Goal: Task Accomplishment & Management: Manage account settings

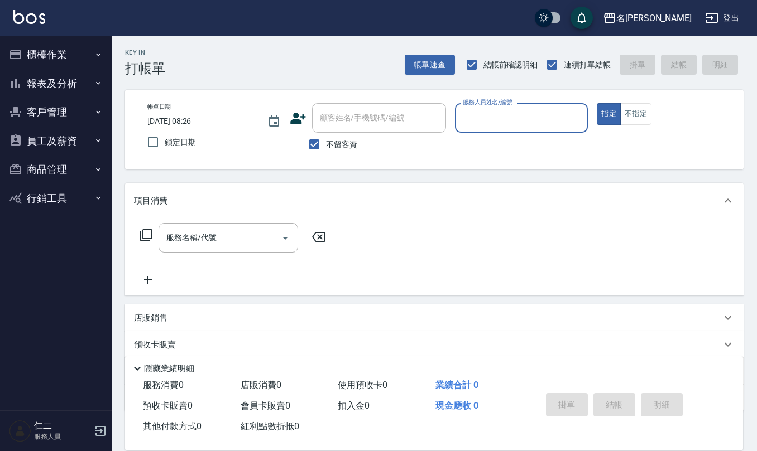
click at [71, 118] on button "客戶管理" at bounding box center [55, 112] width 103 height 29
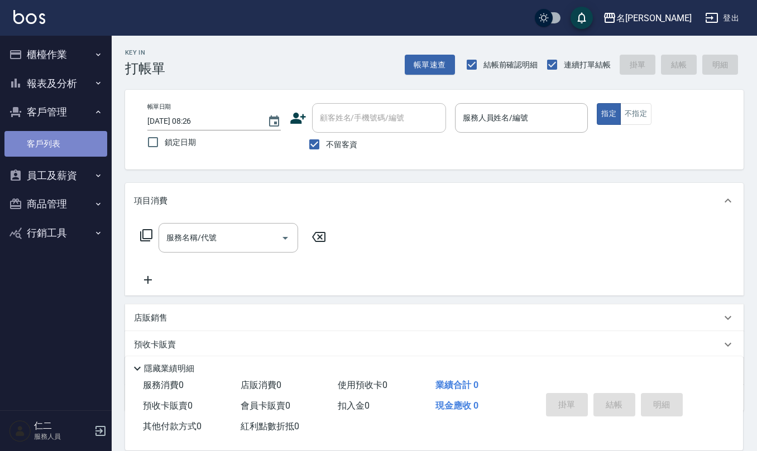
click at [65, 143] on link "客戶列表" at bounding box center [55, 144] width 103 height 26
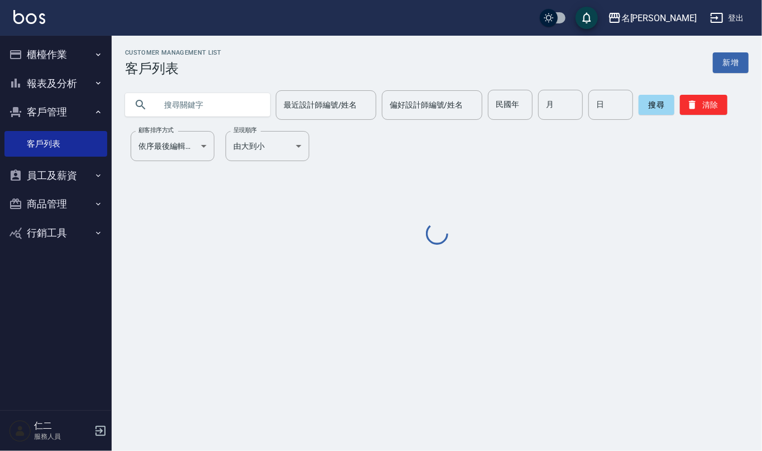
click at [209, 110] on input "text" at bounding box center [208, 105] width 105 height 30
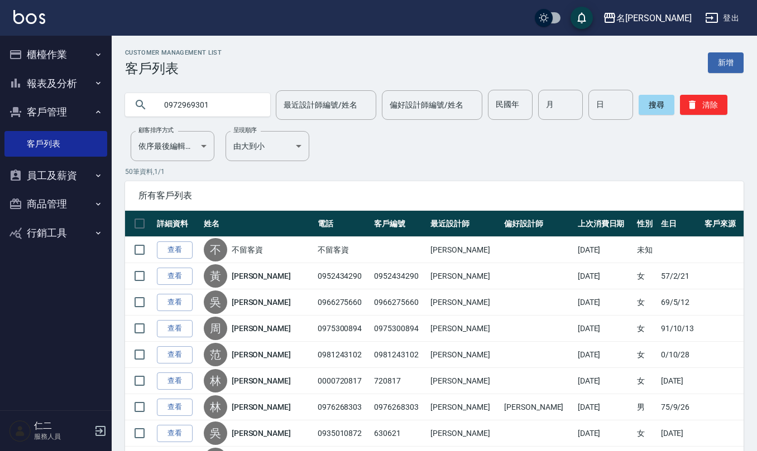
type input "0972969301"
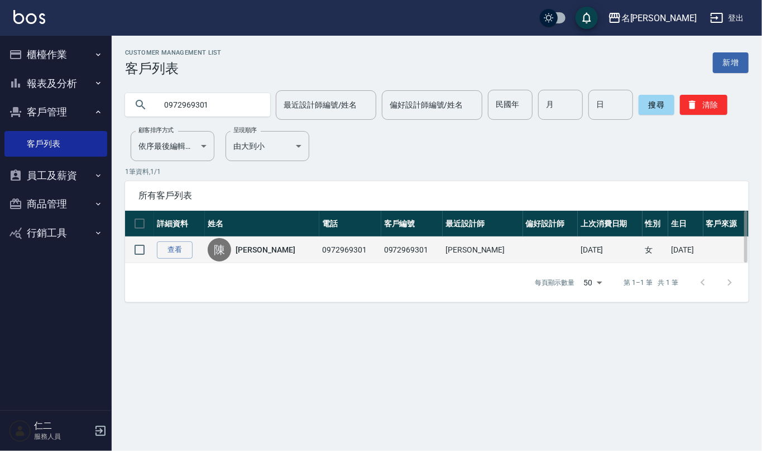
click at [244, 237] on td "陳 陳斯涵" at bounding box center [262, 250] width 114 height 26
click at [247, 250] on link "陳斯涵" at bounding box center [264, 249] width 59 height 11
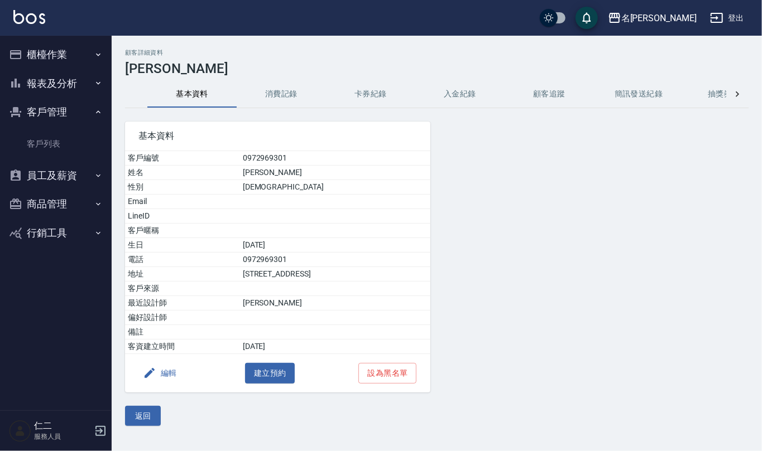
click at [291, 99] on button "消費記錄" at bounding box center [281, 94] width 89 height 27
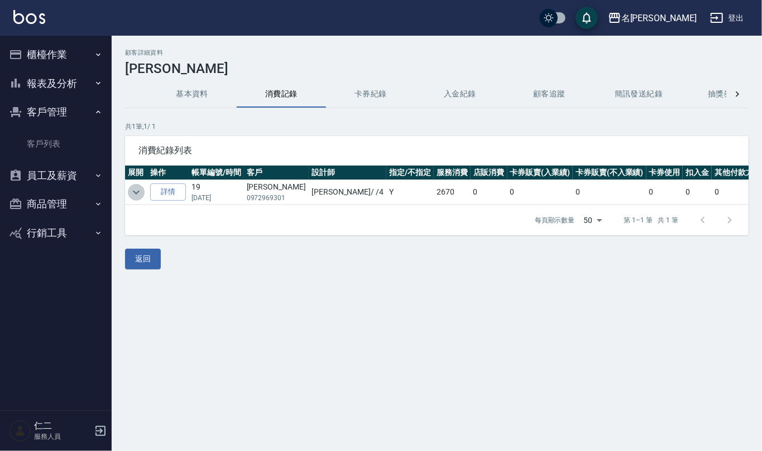
click at [139, 189] on icon "expand row" at bounding box center [135, 192] width 13 height 13
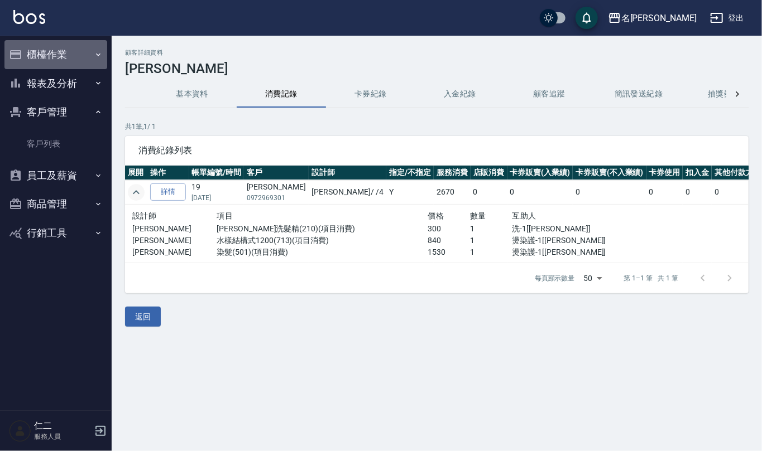
click at [65, 45] on button "櫃檯作業" at bounding box center [55, 54] width 103 height 29
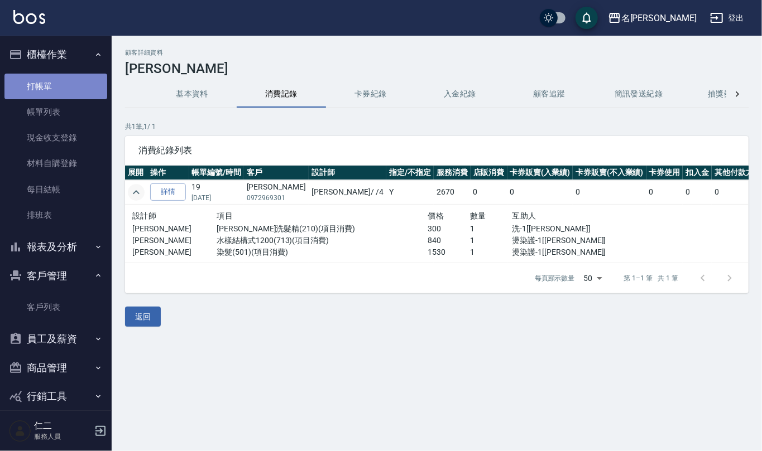
click at [65, 79] on link "打帳單" at bounding box center [55, 87] width 103 height 26
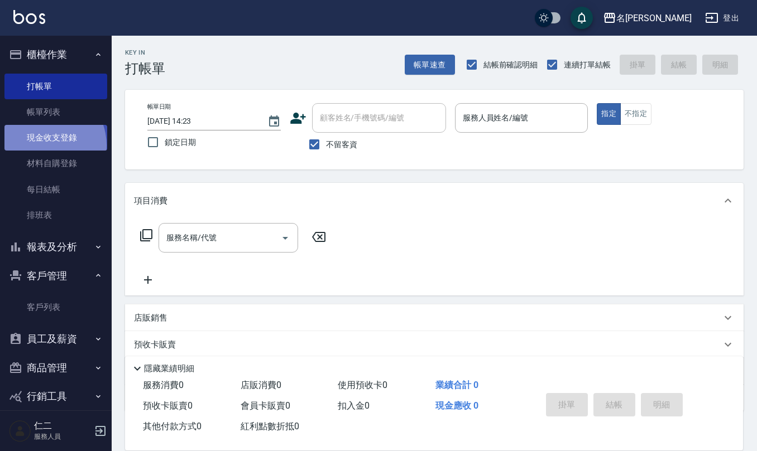
click at [43, 146] on link "現金收支登錄" at bounding box center [55, 138] width 103 height 26
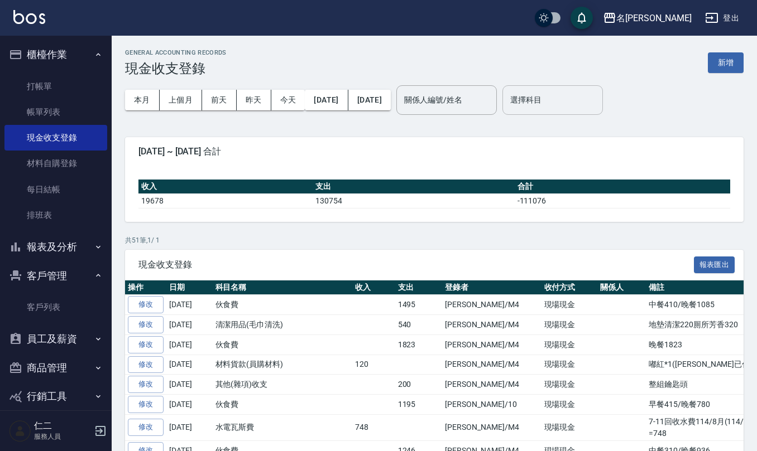
click at [556, 110] on div "選擇科目" at bounding box center [552, 100] width 100 height 30
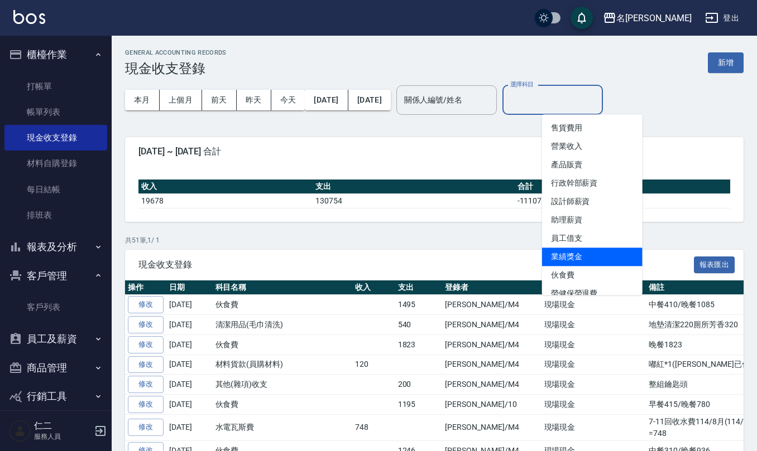
click at [580, 254] on li "業績獎金" at bounding box center [592, 257] width 100 height 18
type input "業績獎金"
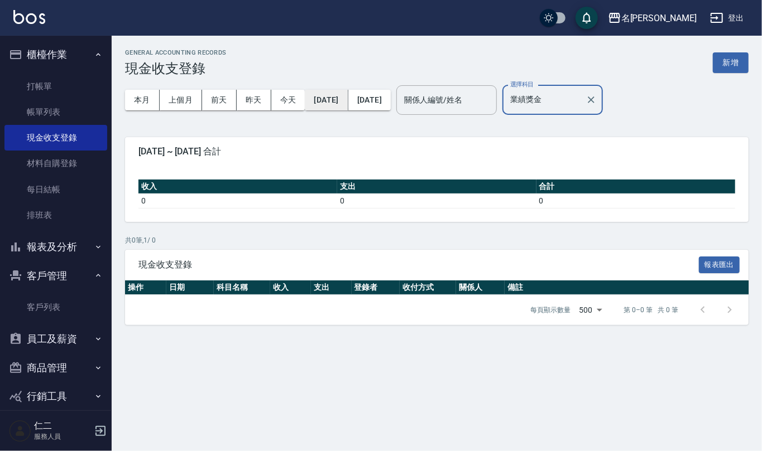
click at [348, 96] on button "2025/09/01" at bounding box center [326, 100] width 43 height 21
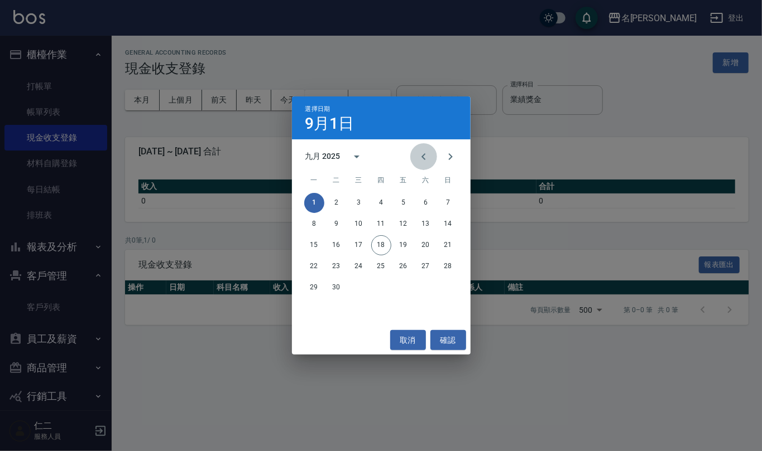
click at [423, 158] on icon "Previous month" at bounding box center [423, 156] width 13 height 13
click at [423, 158] on icon "Previous month" at bounding box center [423, 156] width 4 height 7
click at [335, 201] on button "1" at bounding box center [336, 203] width 20 height 20
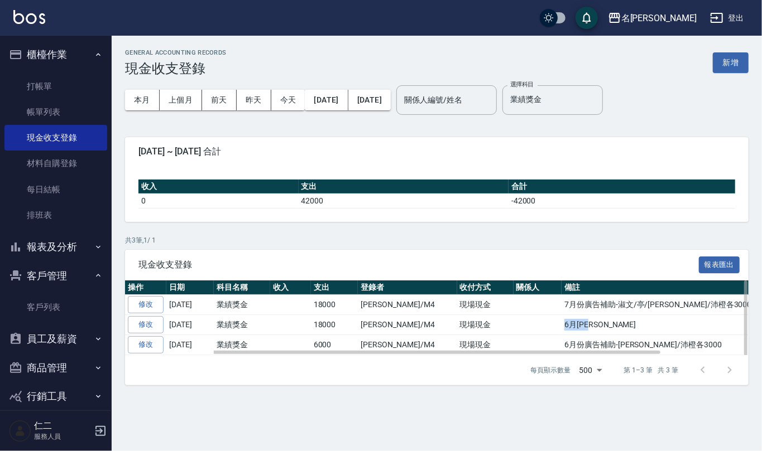
drag, startPoint x: 525, startPoint y: 324, endPoint x: 564, endPoint y: 325, distance: 38.5
click at [564, 325] on td "6月林語涵" at bounding box center [705, 325] width 289 height 20
copy td "6月林語涵"
click at [734, 55] on button "新增" at bounding box center [731, 62] width 36 height 21
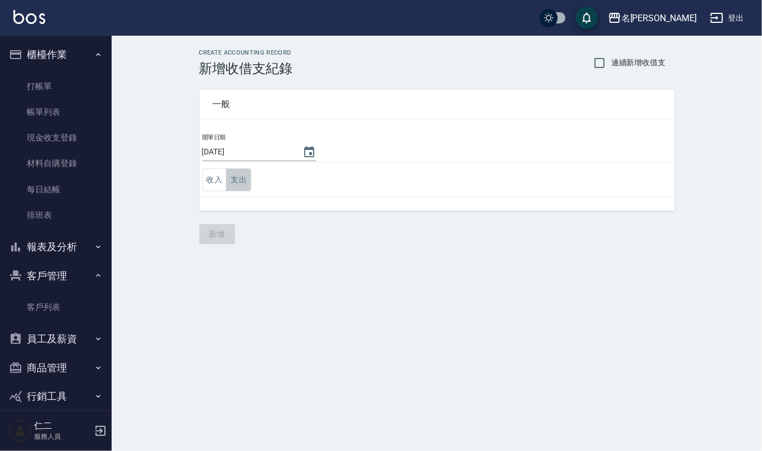
click at [241, 184] on button "支出" at bounding box center [238, 180] width 25 height 23
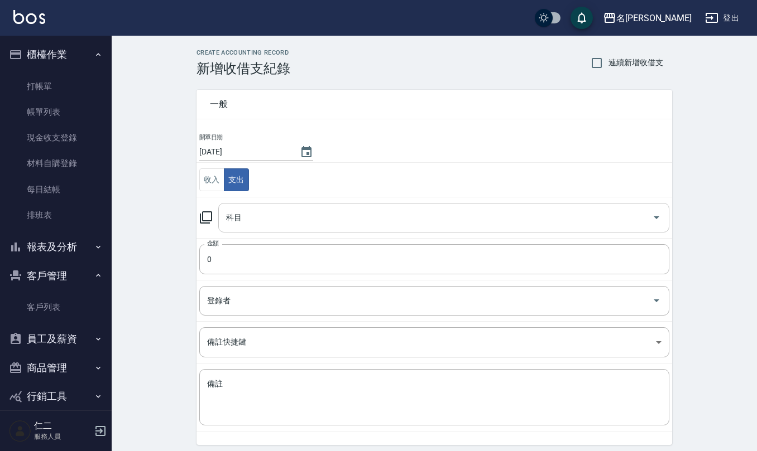
click at [265, 217] on input "科目" at bounding box center [435, 218] width 424 height 20
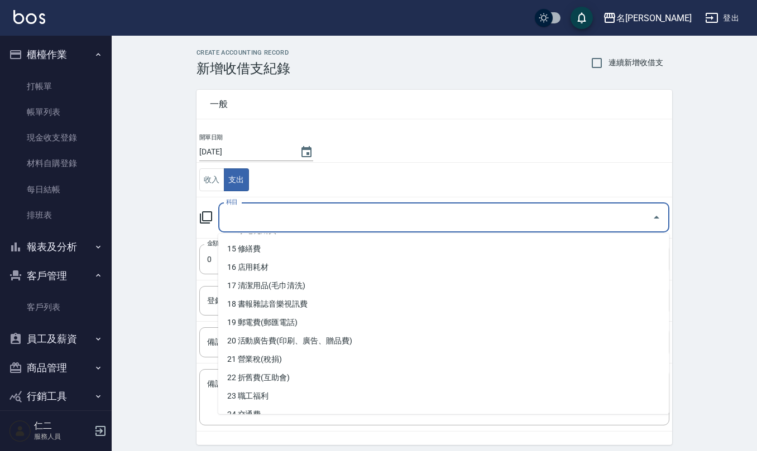
scroll to position [74, 0]
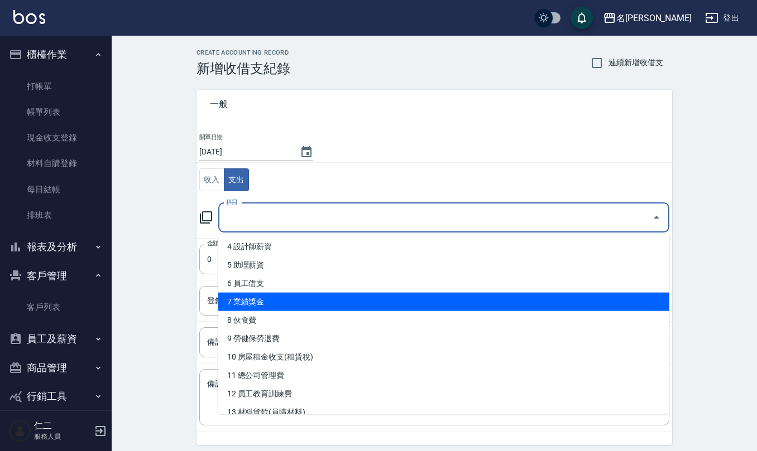
click at [271, 304] on li "7 業績獎金" at bounding box center [443, 302] width 451 height 18
type input "7 業績獎金"
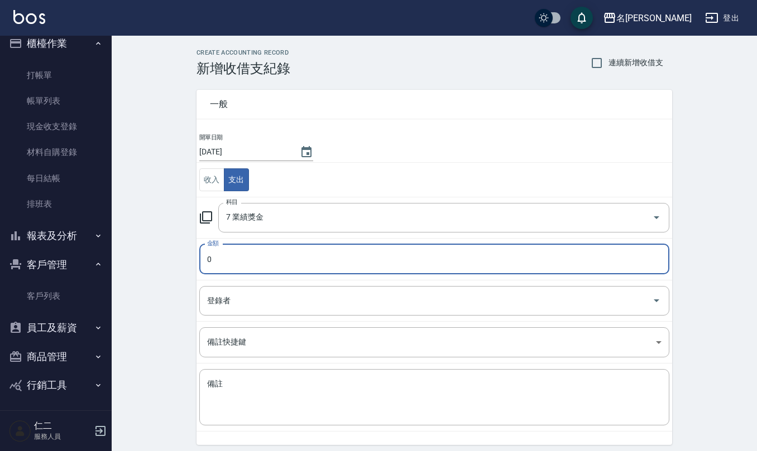
scroll to position [14, 0]
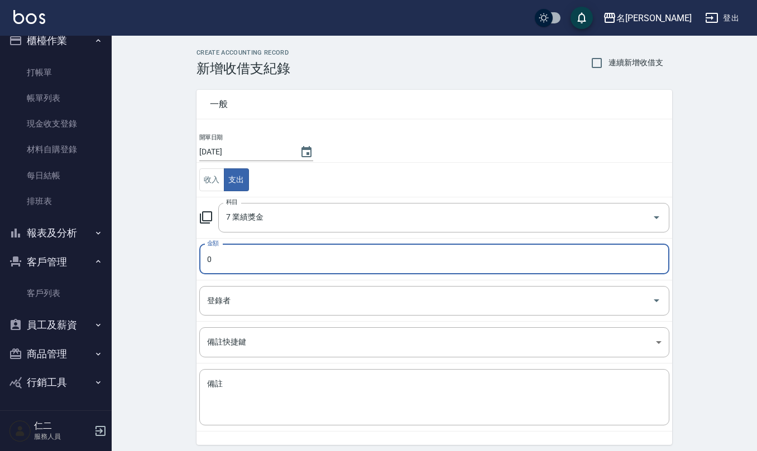
click at [56, 324] on button "員工及薪資" at bounding box center [55, 325] width 103 height 29
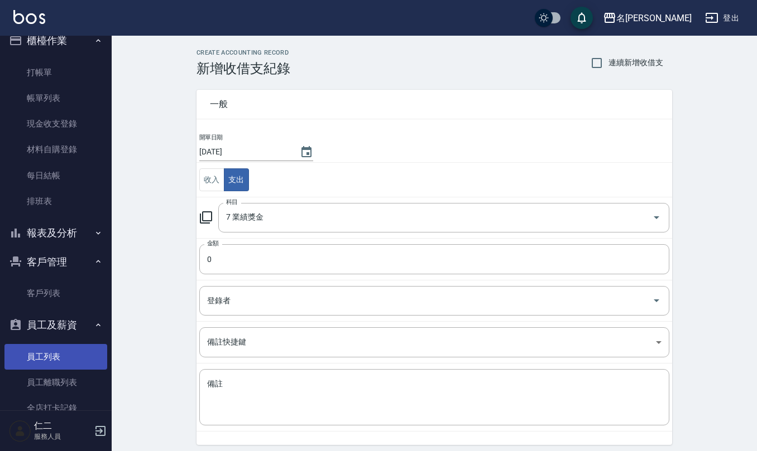
click at [51, 350] on link "員工列表" at bounding box center [55, 357] width 103 height 26
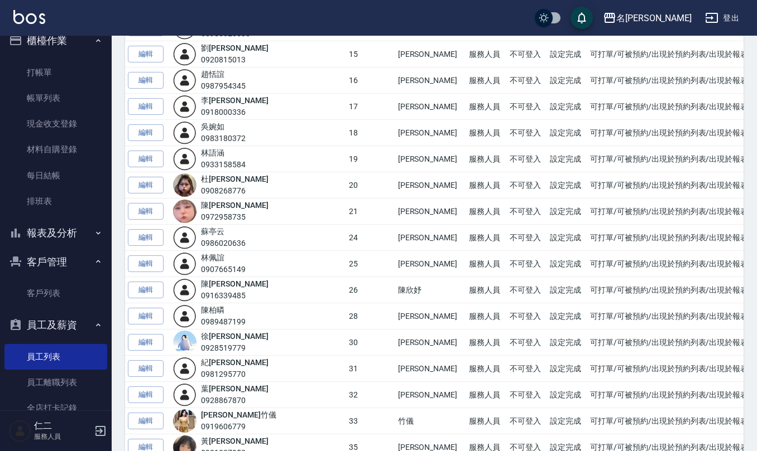
scroll to position [446, 0]
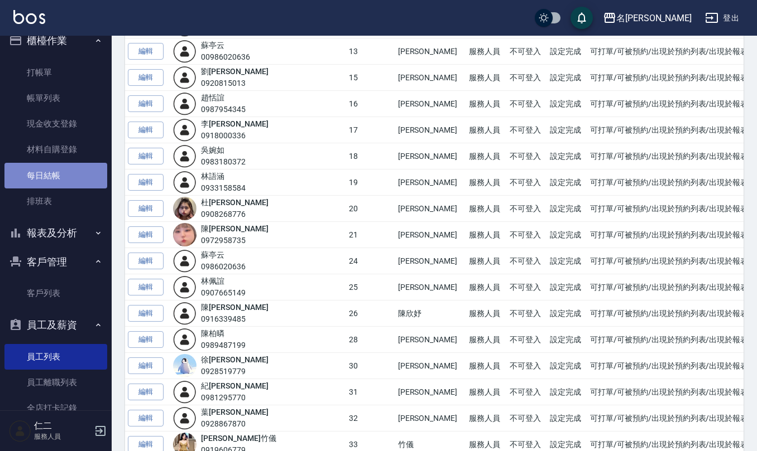
click at [60, 175] on link "每日結帳" at bounding box center [55, 176] width 103 height 26
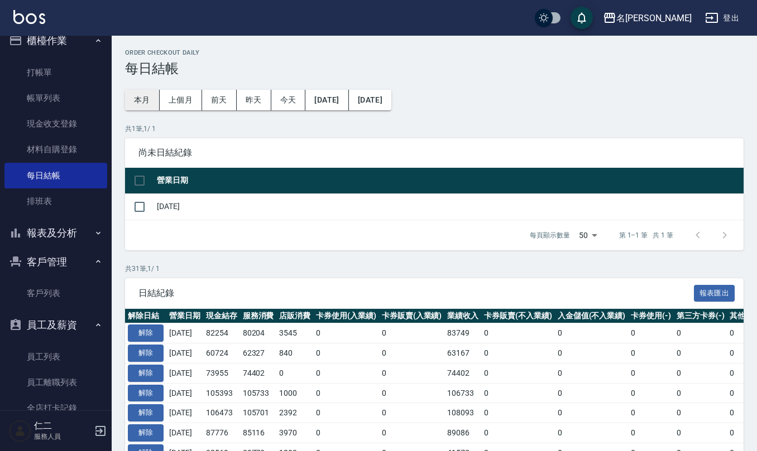
click at [152, 90] on button "本月" at bounding box center [142, 100] width 35 height 21
click at [340, 101] on button "2025/09/01" at bounding box center [326, 100] width 43 height 21
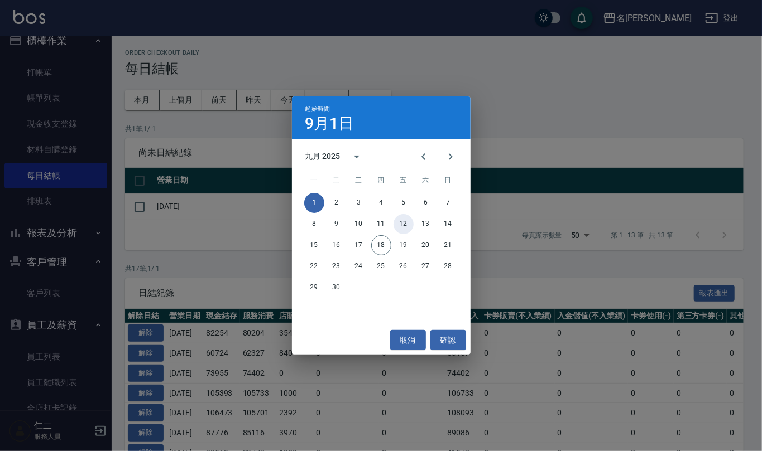
click at [412, 223] on button "12" at bounding box center [403, 224] width 20 height 20
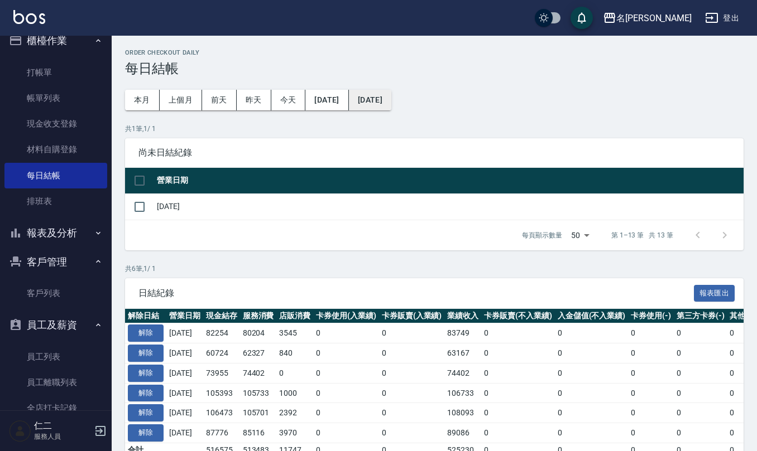
click at [391, 100] on button "2025/09/30" at bounding box center [370, 100] width 42 height 21
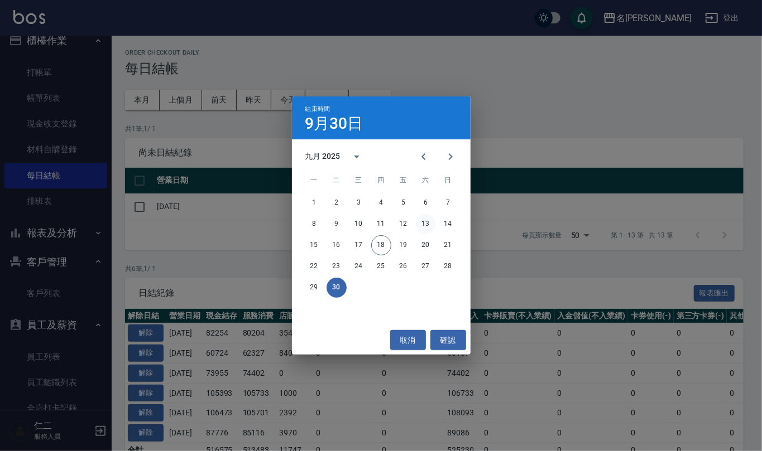
click at [426, 222] on button "13" at bounding box center [426, 224] width 20 height 20
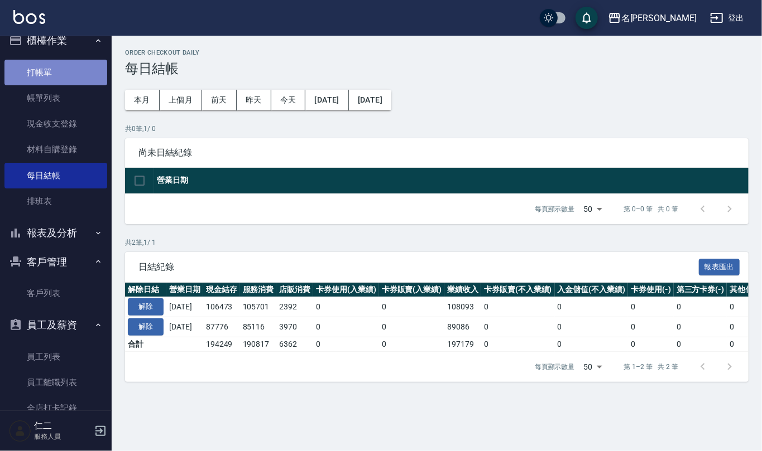
click at [56, 61] on link "打帳單" at bounding box center [55, 73] width 103 height 26
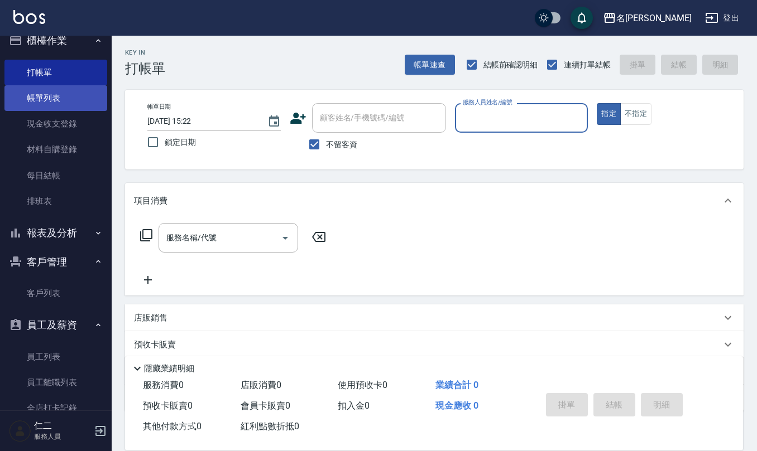
click at [597, 103] on button "指定" at bounding box center [609, 114] width 24 height 22
type button "true"
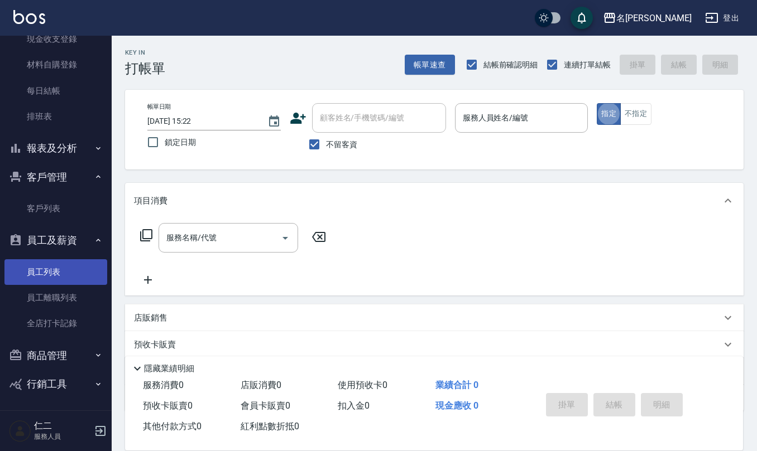
scroll to position [100, 0]
click at [61, 259] on link "員工列表" at bounding box center [55, 271] width 103 height 26
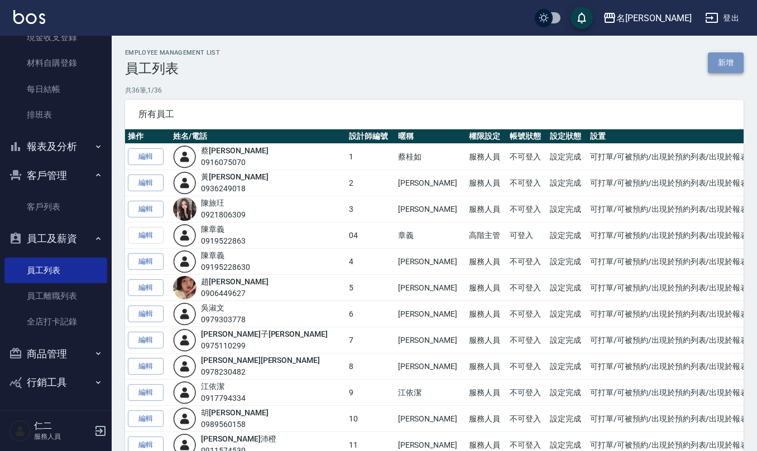
click at [728, 58] on link "新增" at bounding box center [726, 62] width 36 height 21
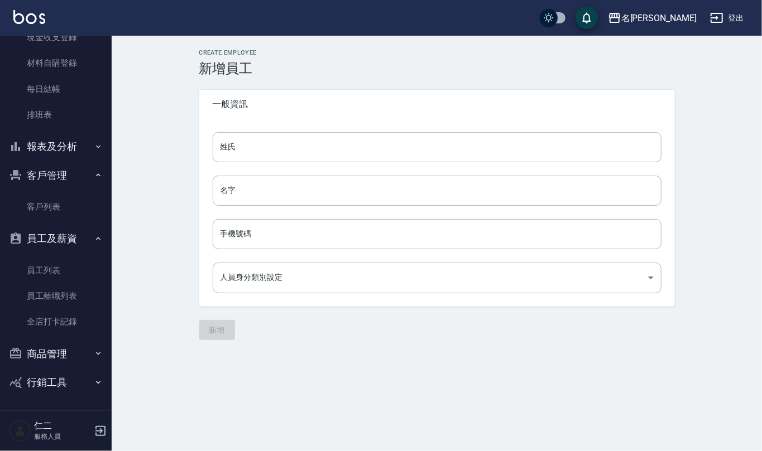
type input "d47adabe-d54b-4135-bf26-f3ae00827967"
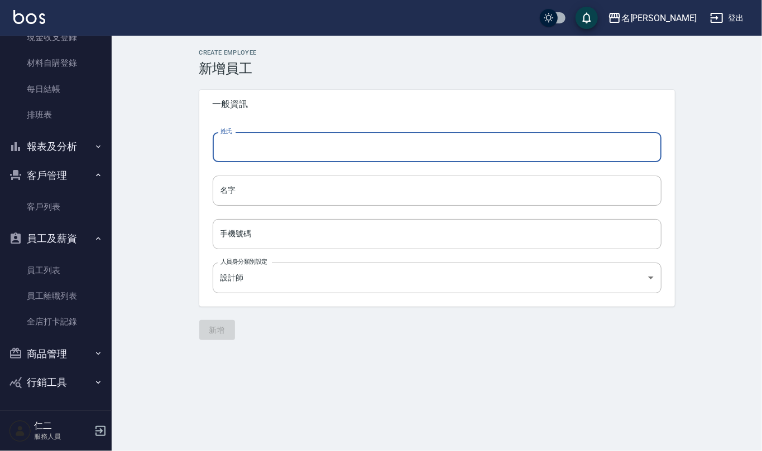
click at [297, 143] on input "姓氏" at bounding box center [437, 147] width 449 height 30
type input "王"
click at [325, 198] on input "名字" at bounding box center [437, 191] width 449 height 30
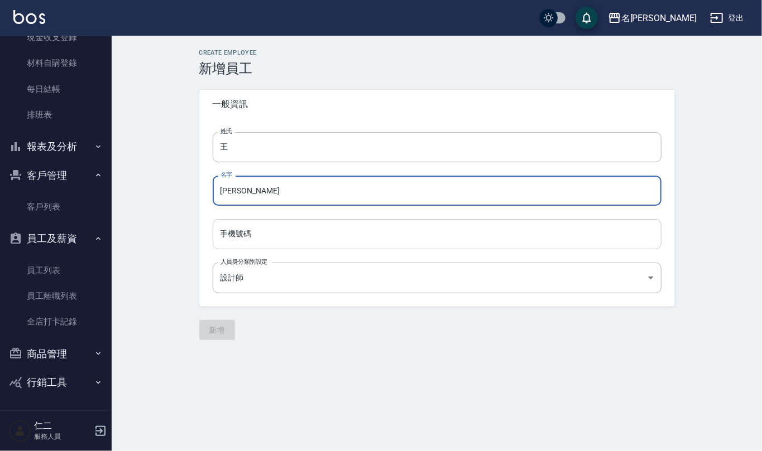
type input "[PERSON_NAME]"
click at [385, 230] on input "手機號碼" at bounding box center [437, 234] width 449 height 30
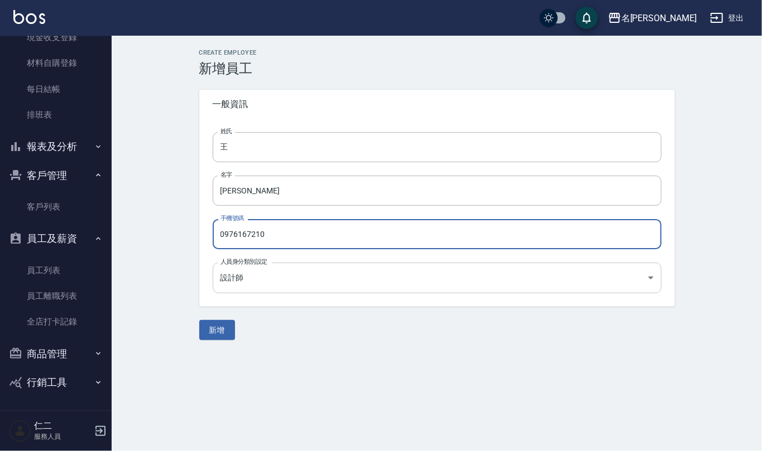
type input "0976167210"
click at [338, 264] on body "名留仁二 登出 櫃檯作業 打帳單 帳單列表 現金收支登錄 材料自購登錄 每日結帳 排班表 報表及分析 報表目錄 店家區間累計表 店家日報表 互助日報表 互助月…" at bounding box center [381, 225] width 762 height 451
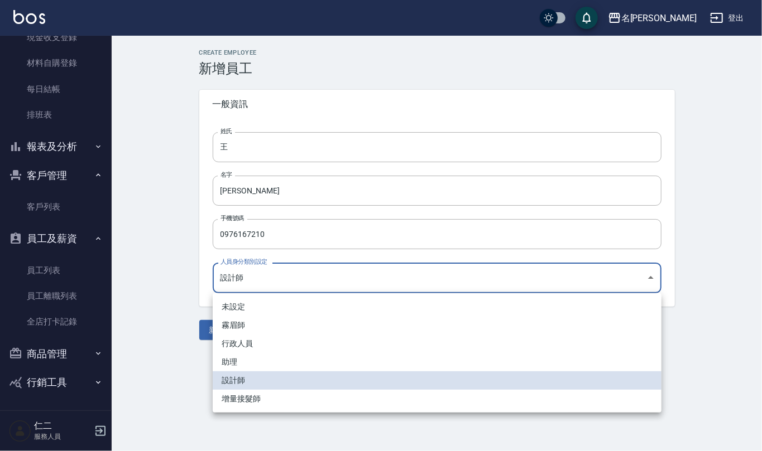
click at [282, 360] on li "助理" at bounding box center [437, 362] width 449 height 18
type input "42bcb98e-c626-4f7b-8276-26fa63b1b480"
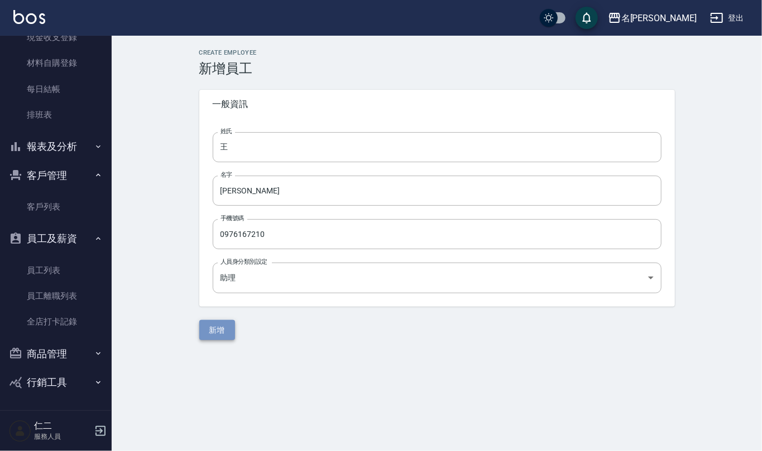
click at [224, 330] on button "新增" at bounding box center [217, 330] width 36 height 21
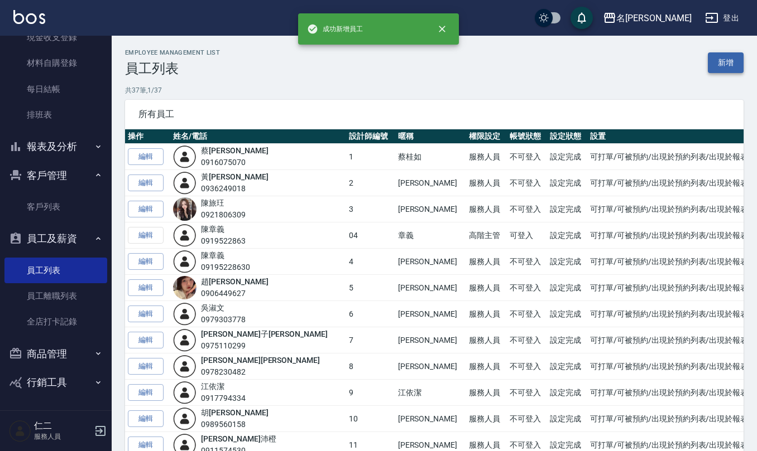
click at [719, 65] on link "新增" at bounding box center [726, 62] width 36 height 21
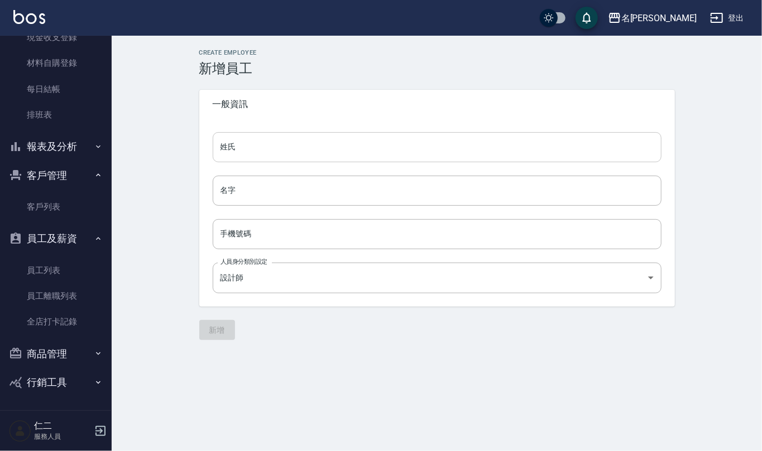
click at [355, 153] on input "姓氏" at bounding box center [437, 147] width 449 height 30
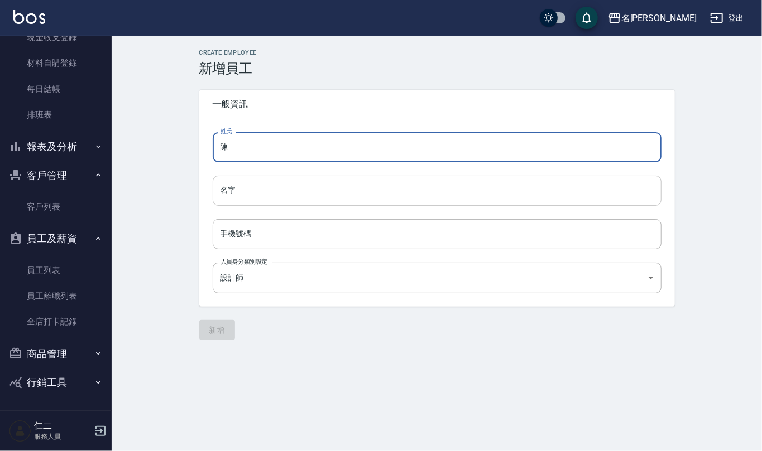
type input "陳"
click at [331, 189] on input "名字" at bounding box center [437, 191] width 449 height 30
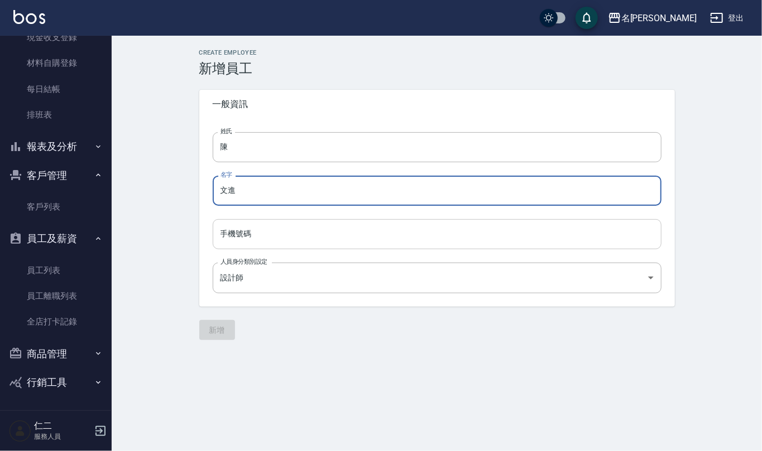
type input "文進"
click at [313, 233] on input "手機號碼" at bounding box center [437, 234] width 449 height 30
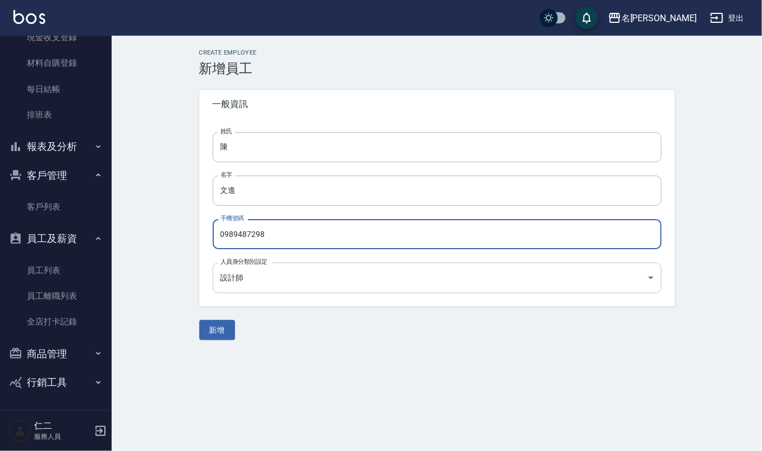
type input "0989487298"
click at [262, 279] on body "名留仁二 登出 櫃檯作業 打帳單 帳單列表 現金收支登錄 材料自購登錄 每日結帳 排班表 報表及分析 報表目錄 店家區間累計表 店家日報表 互助日報表 互助月…" at bounding box center [381, 225] width 762 height 451
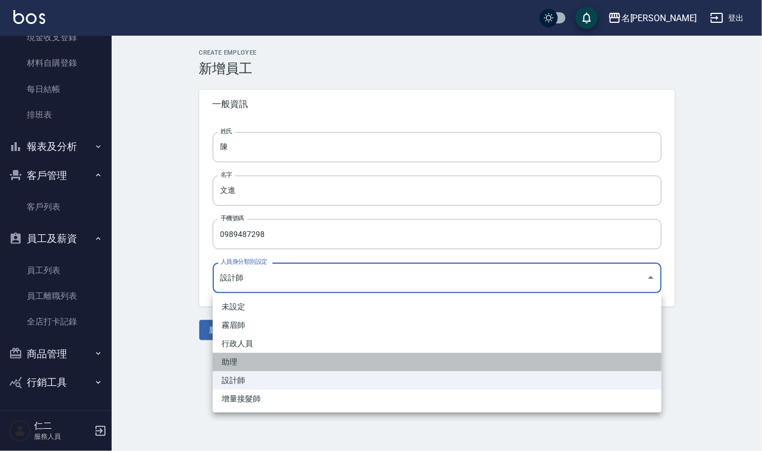
click at [253, 362] on li "助理" at bounding box center [437, 362] width 449 height 18
type input "42bcb98e-c626-4f7b-8276-26fa63b1b480"
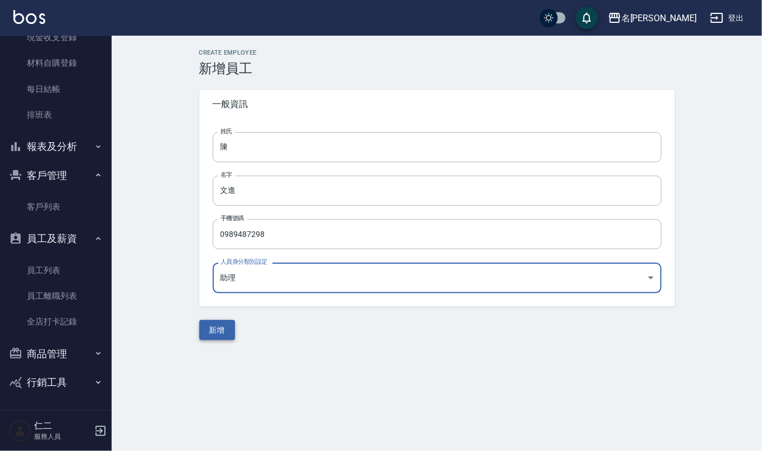
click at [215, 336] on button "新增" at bounding box center [217, 330] width 36 height 21
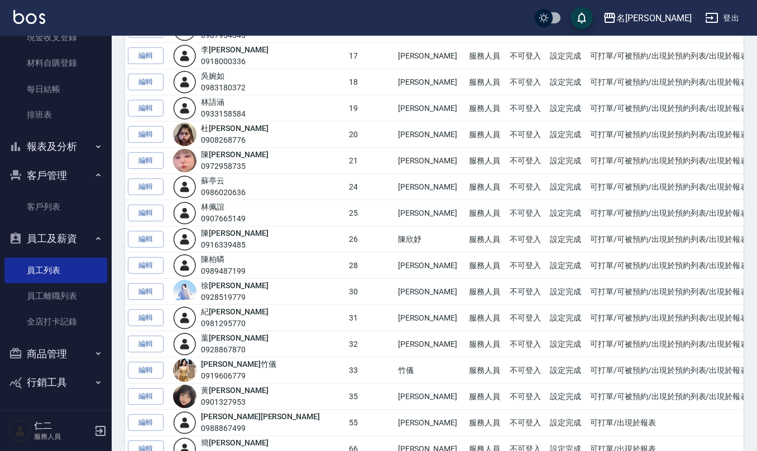
scroll to position [740, 0]
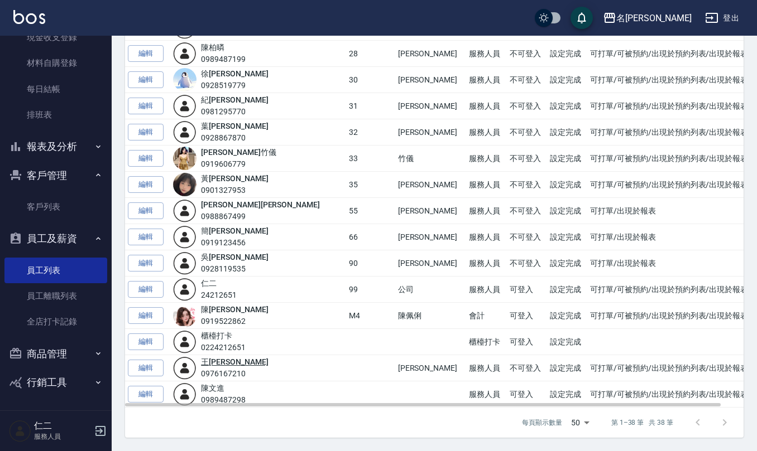
click at [222, 362] on link "[PERSON_NAME]" at bounding box center [234, 362] width 67 height 9
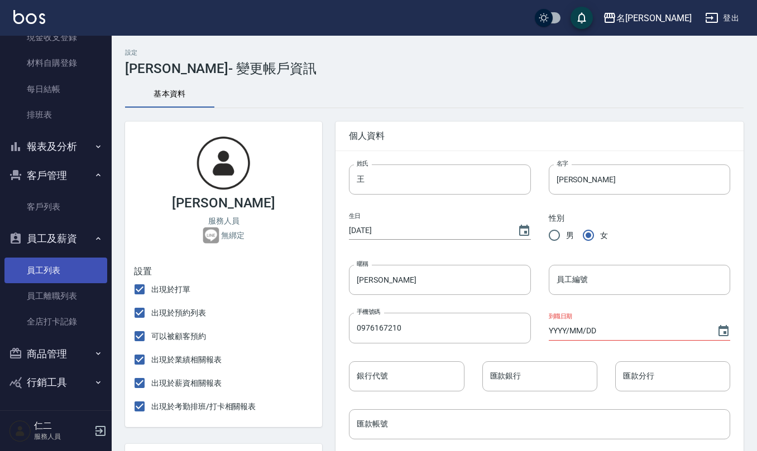
click at [78, 268] on link "員工列表" at bounding box center [55, 271] width 103 height 26
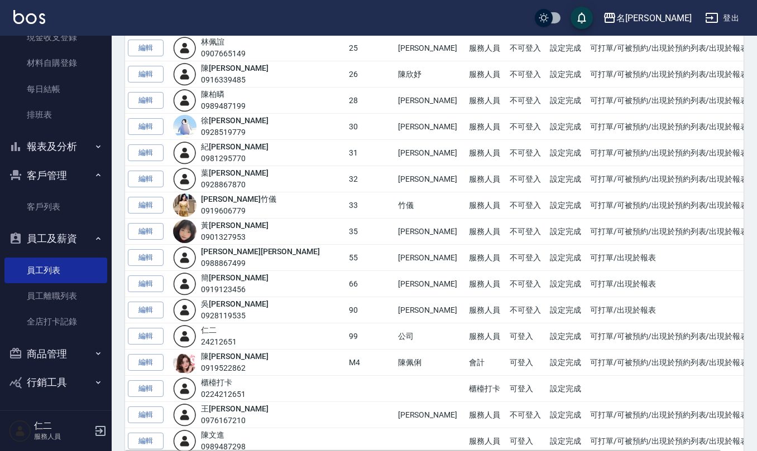
scroll to position [740, 0]
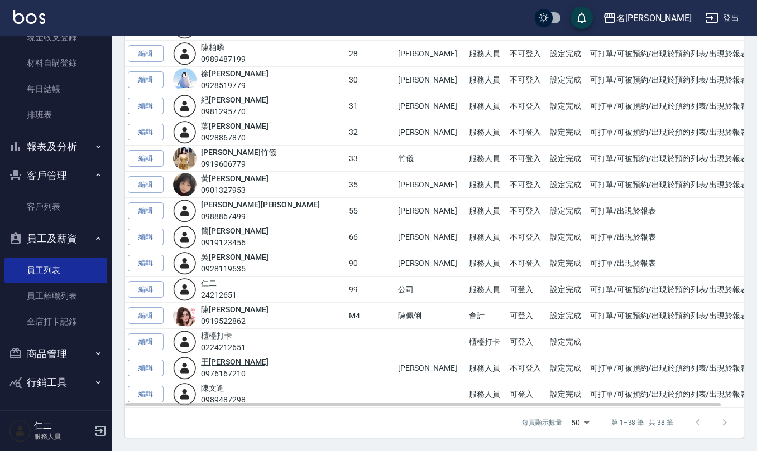
click at [233, 364] on link "[PERSON_NAME]" at bounding box center [234, 362] width 67 height 9
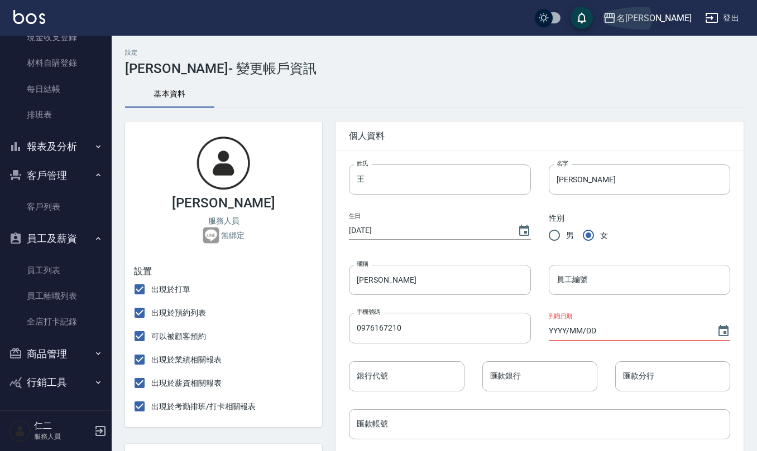
click at [675, 13] on div "名[PERSON_NAME]" at bounding box center [653, 18] width 75 height 14
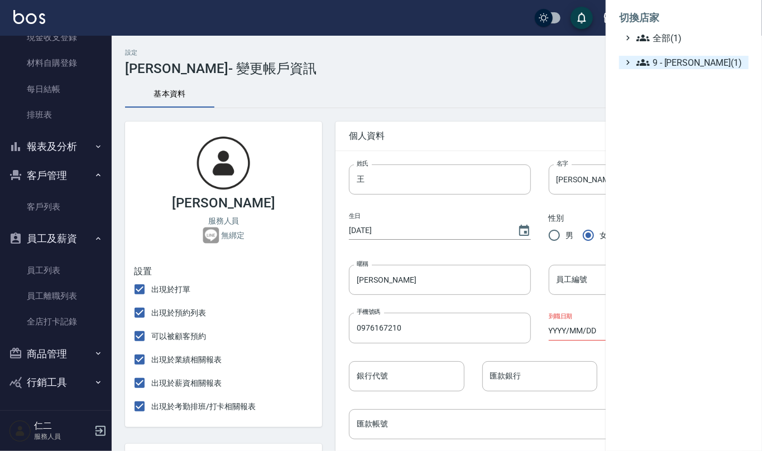
click at [672, 59] on span "9 - 何威言(1)" at bounding box center [690, 62] width 108 height 13
click at [559, 79] on div at bounding box center [381, 225] width 762 height 451
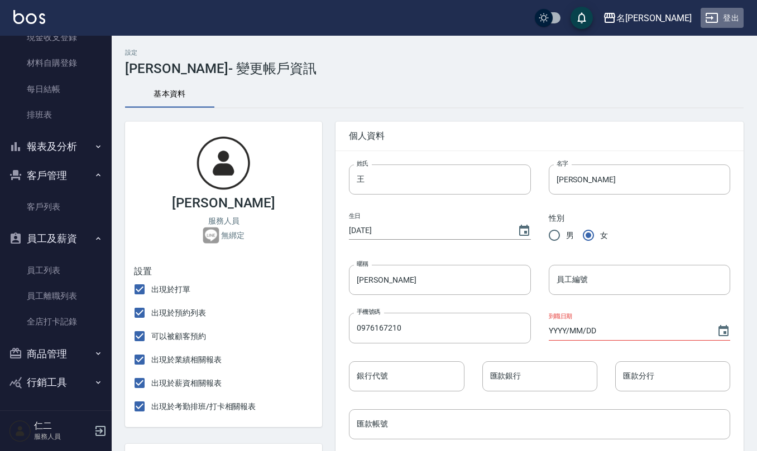
click at [726, 15] on button "登出" at bounding box center [721, 18] width 43 height 21
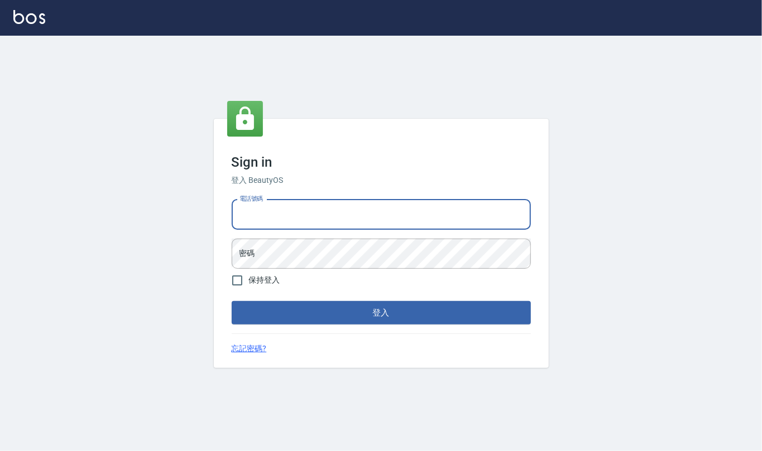
click at [268, 222] on input "電話號碼" at bounding box center [381, 215] width 299 height 30
type input "0919522863"
click at [232, 301] on button "登入" at bounding box center [381, 312] width 299 height 23
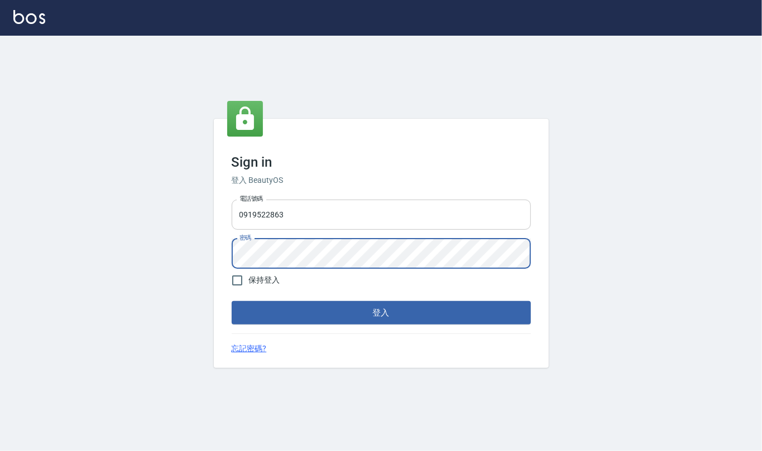
click at [232, 301] on button "登入" at bounding box center [381, 312] width 299 height 23
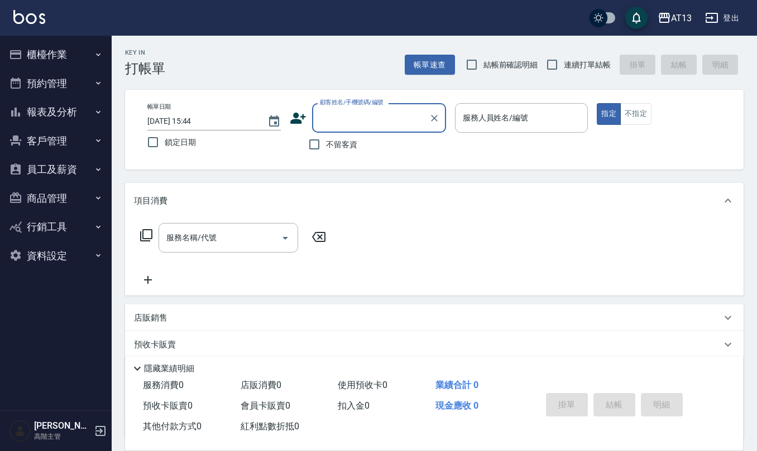
click at [65, 169] on button "員工及薪資" at bounding box center [55, 169] width 103 height 29
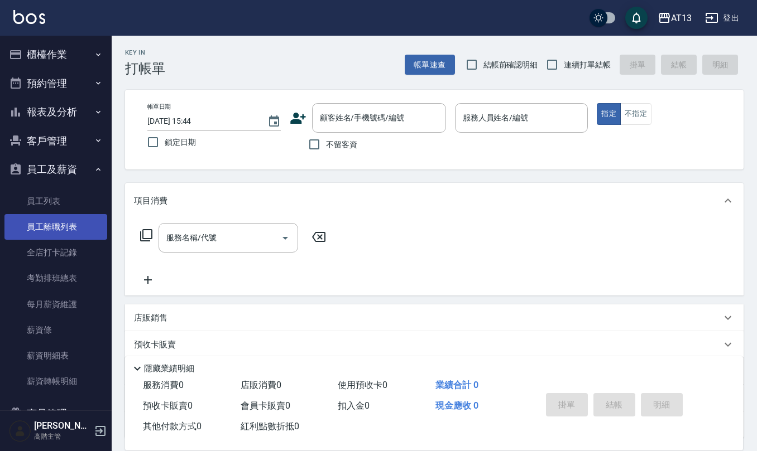
click at [61, 228] on link "員工離職列表" at bounding box center [55, 227] width 103 height 26
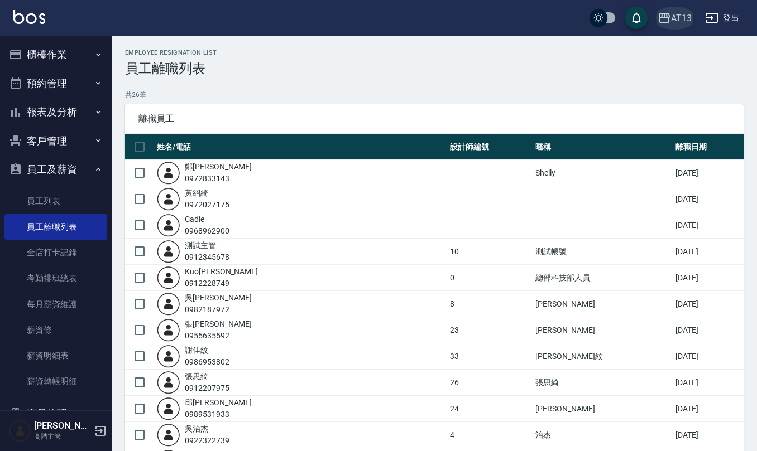
click at [682, 22] on div "AT13" at bounding box center [681, 18] width 21 height 14
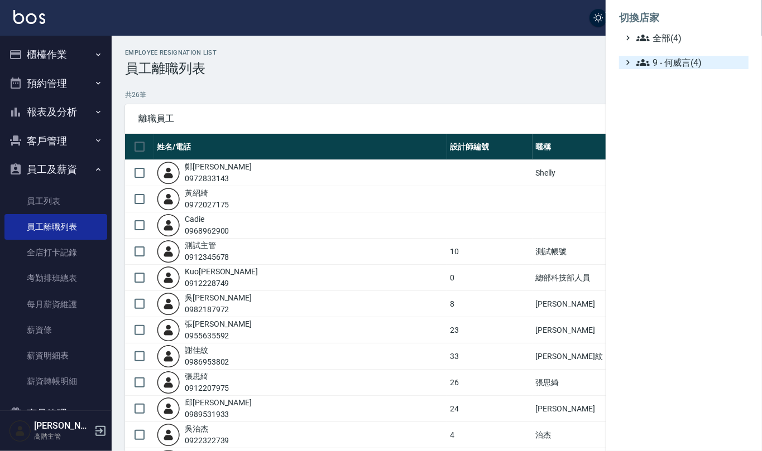
click at [681, 59] on span "9 - 何威言(4)" at bounding box center [690, 62] width 108 height 13
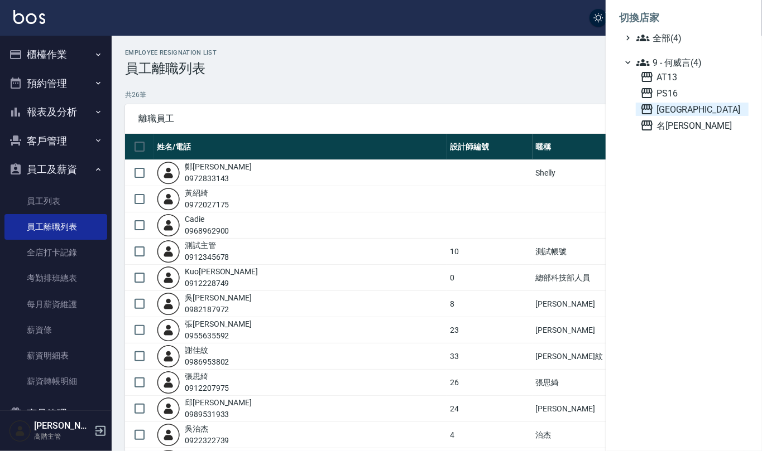
click at [679, 110] on span "上越新廟口" at bounding box center [692, 109] width 104 height 13
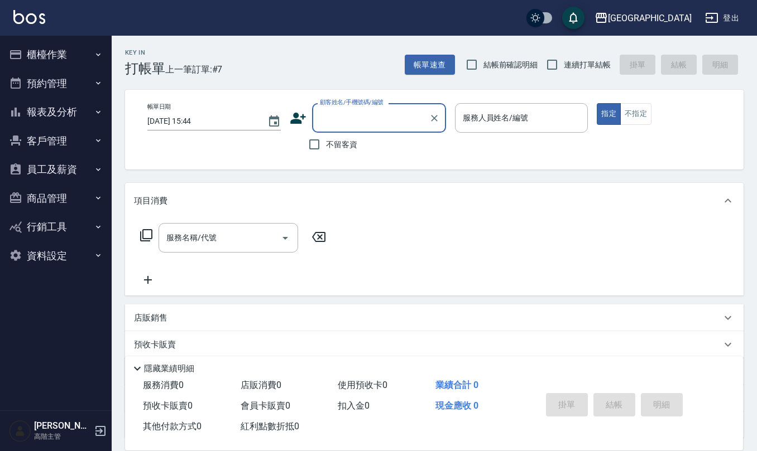
click at [60, 170] on button "員工及薪資" at bounding box center [55, 169] width 103 height 29
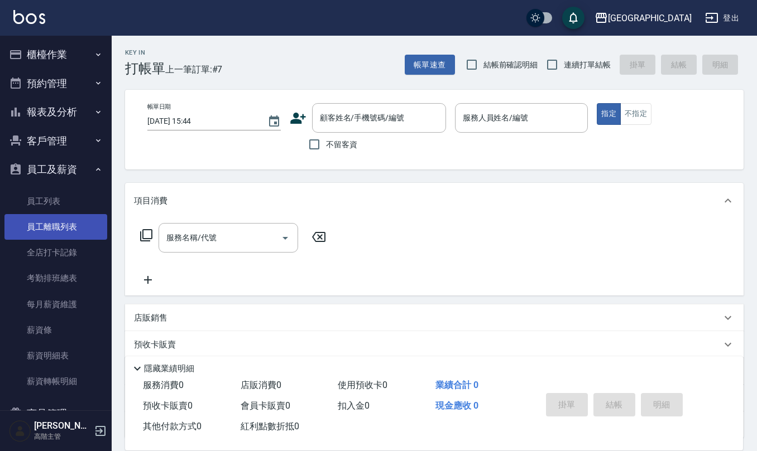
click at [75, 228] on link "員工離職列表" at bounding box center [55, 227] width 103 height 26
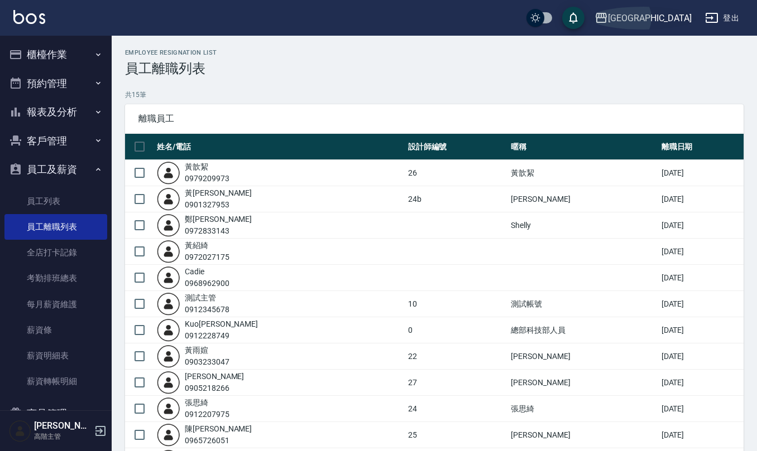
click at [679, 12] on div "上越新廟口" at bounding box center [650, 18] width 84 height 14
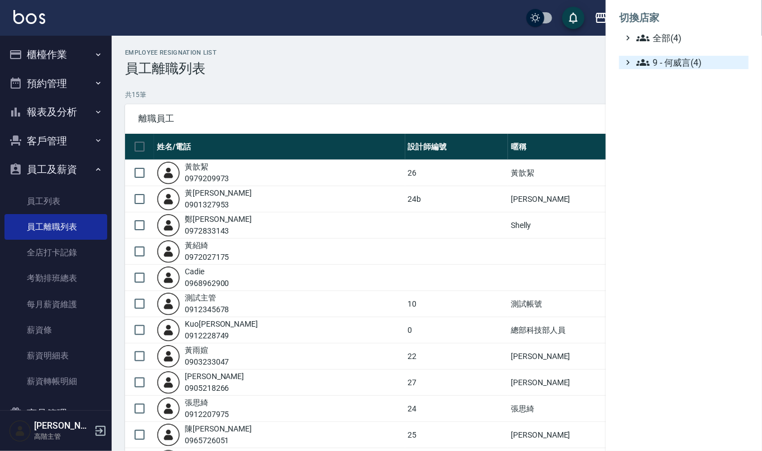
click at [677, 59] on span "9 - 何威言(4)" at bounding box center [690, 62] width 108 height 13
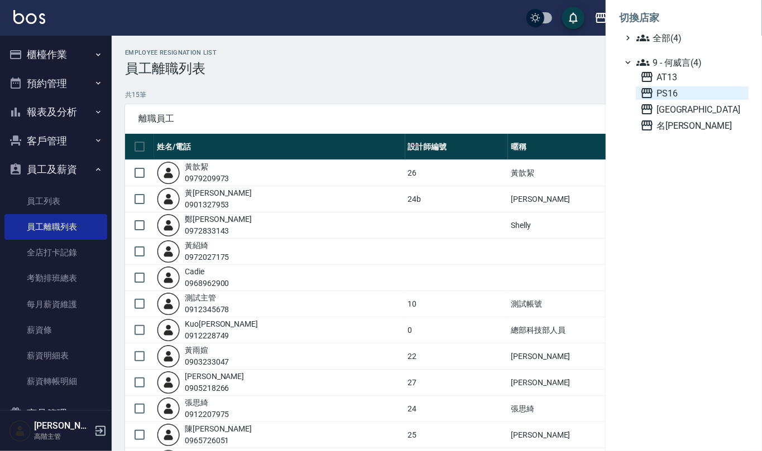
click at [675, 88] on span "PS16" at bounding box center [692, 92] width 104 height 13
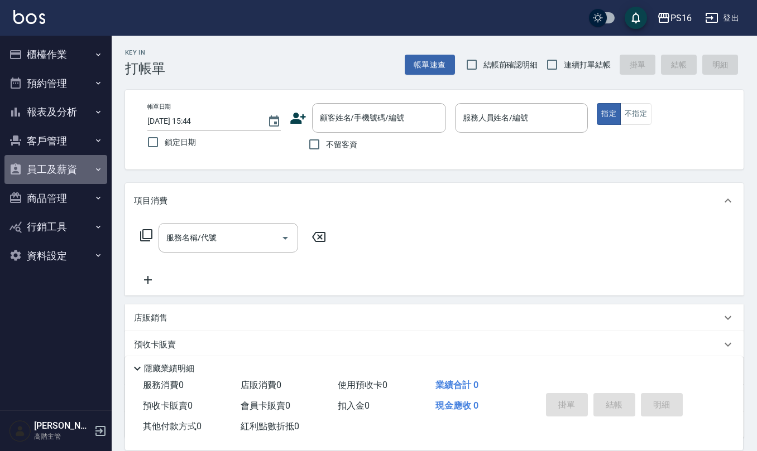
click at [57, 164] on button "員工及薪資" at bounding box center [55, 169] width 103 height 29
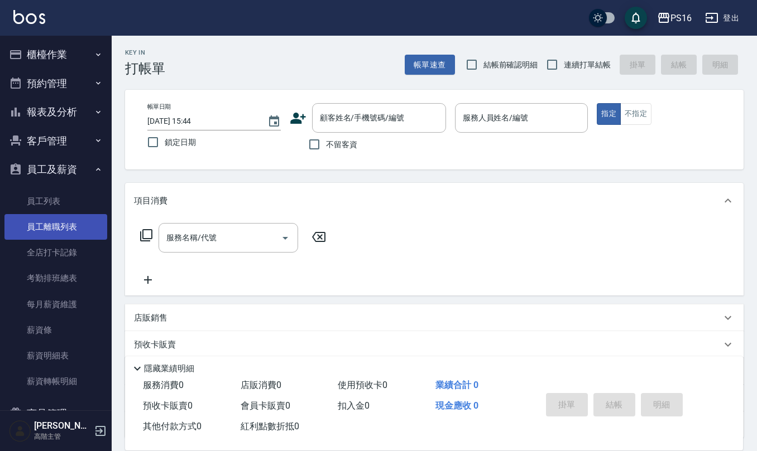
click at [68, 224] on link "員工離職列表" at bounding box center [55, 227] width 103 height 26
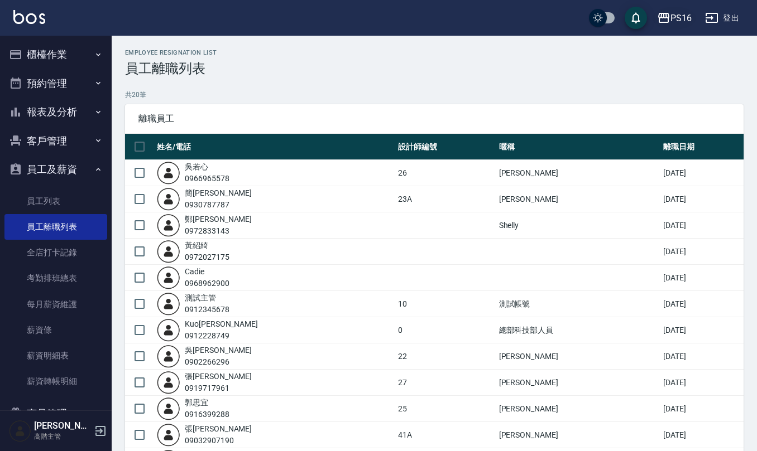
click at [676, 18] on div "PS16" at bounding box center [680, 18] width 21 height 14
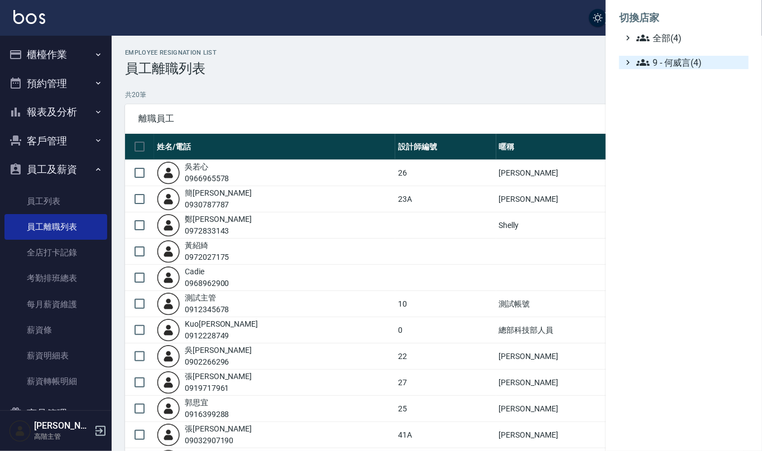
click at [675, 65] on span "9 - 何威言(4)" at bounding box center [690, 62] width 108 height 13
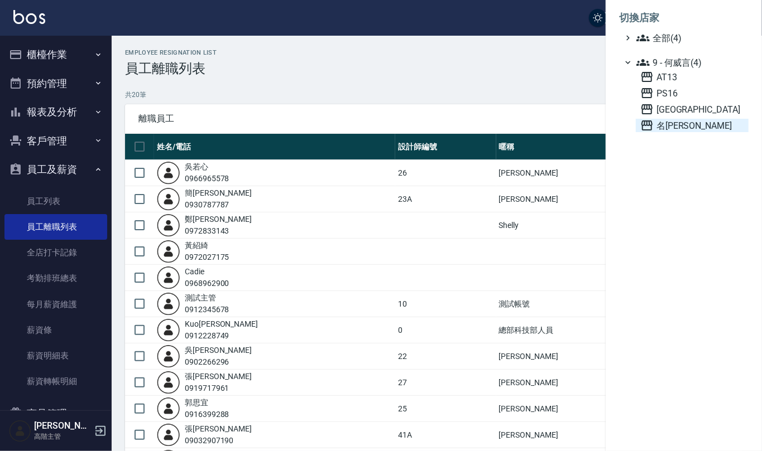
click at [675, 123] on span "名[PERSON_NAME]" at bounding box center [692, 125] width 104 height 13
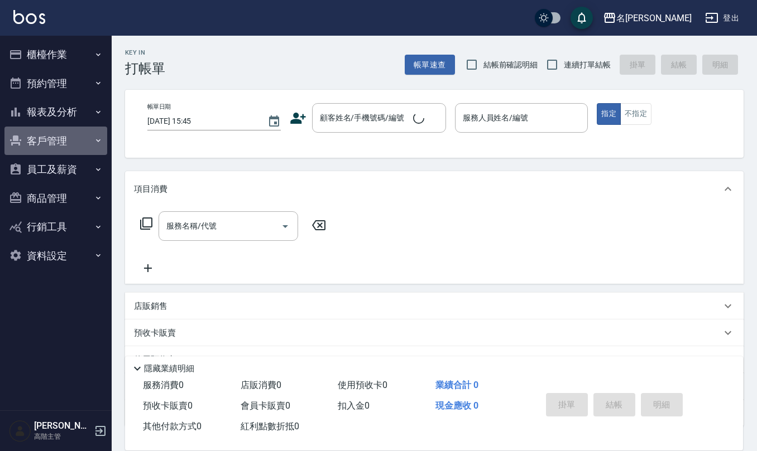
click at [78, 154] on button "客戶管理" at bounding box center [55, 141] width 103 height 29
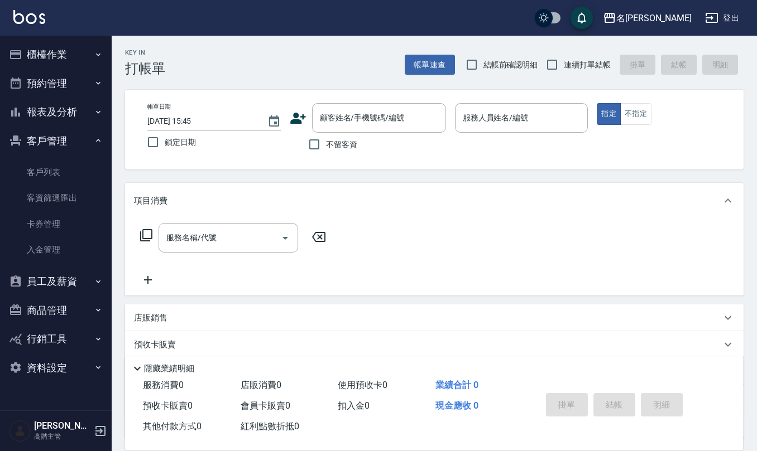
click at [71, 141] on button "客戶管理" at bounding box center [55, 141] width 103 height 29
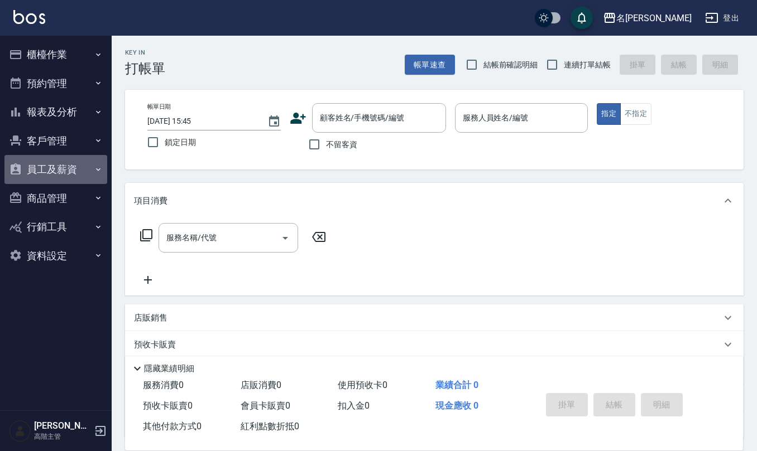
click at [79, 172] on button "員工及薪資" at bounding box center [55, 169] width 103 height 29
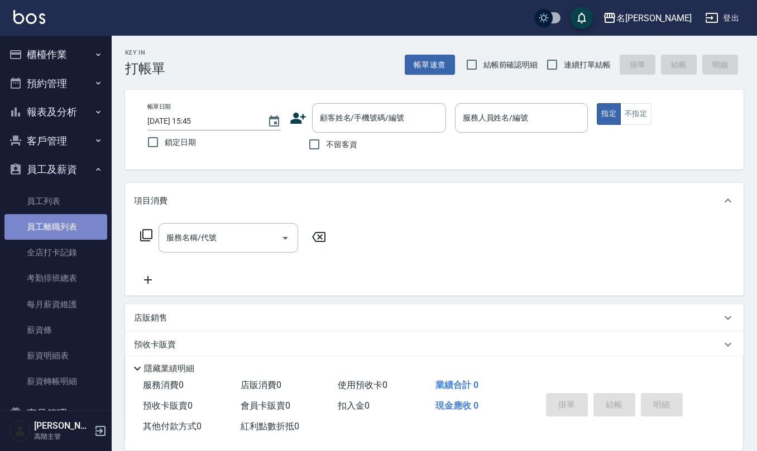
click at [81, 231] on link "員工離職列表" at bounding box center [55, 227] width 103 height 26
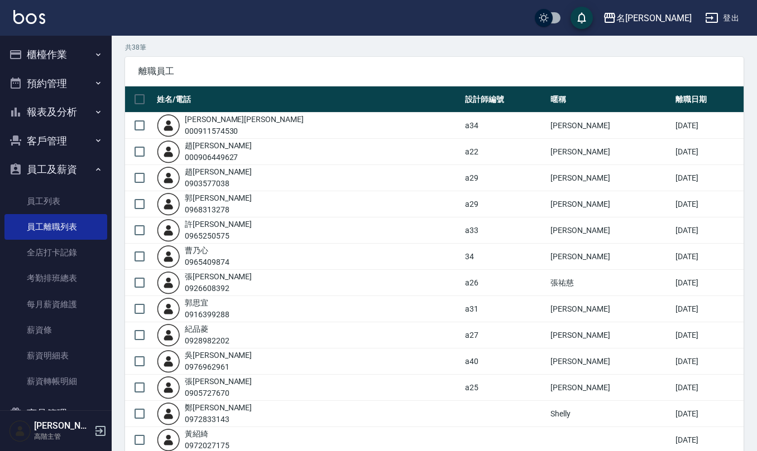
scroll to position [74, 0]
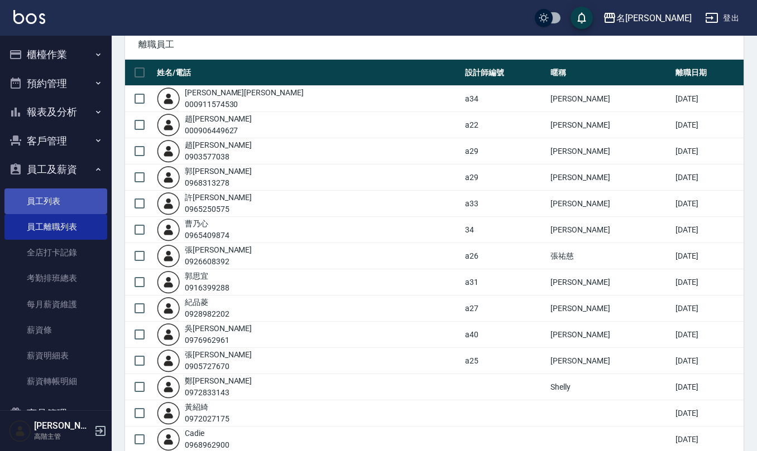
click at [59, 204] on link "員工列表" at bounding box center [55, 202] width 103 height 26
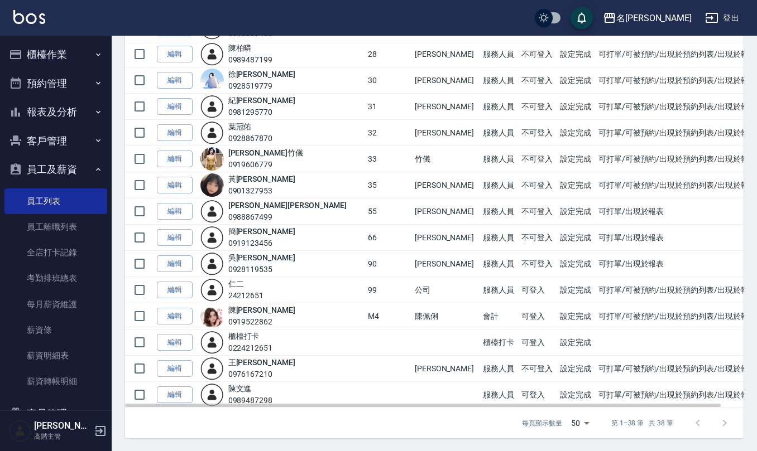
scroll to position [751, 0]
click at [254, 364] on link "[PERSON_NAME]" at bounding box center [261, 362] width 67 height 9
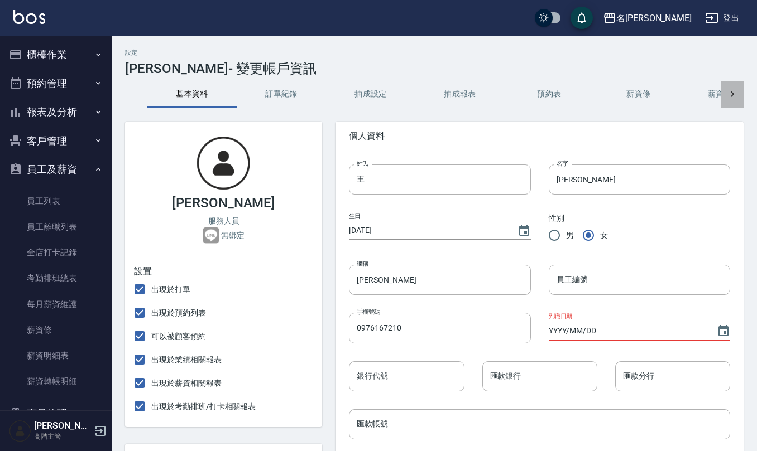
click at [731, 99] on icon at bounding box center [732, 94] width 11 height 11
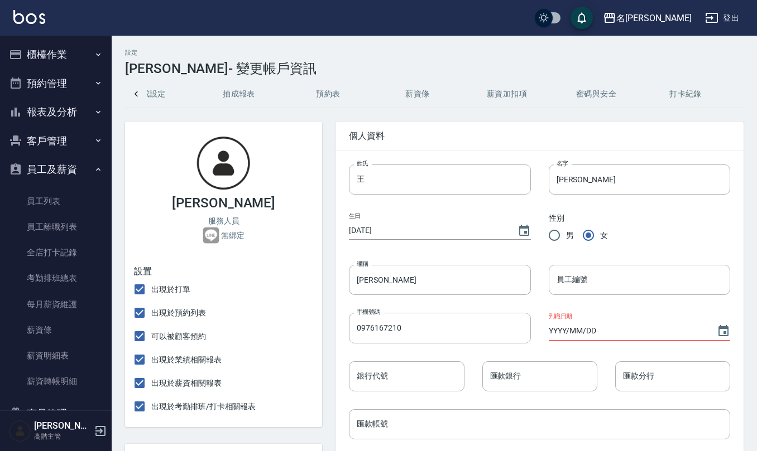
scroll to position [0, 230]
click at [136, 95] on icon at bounding box center [135, 95] width 3 height 6
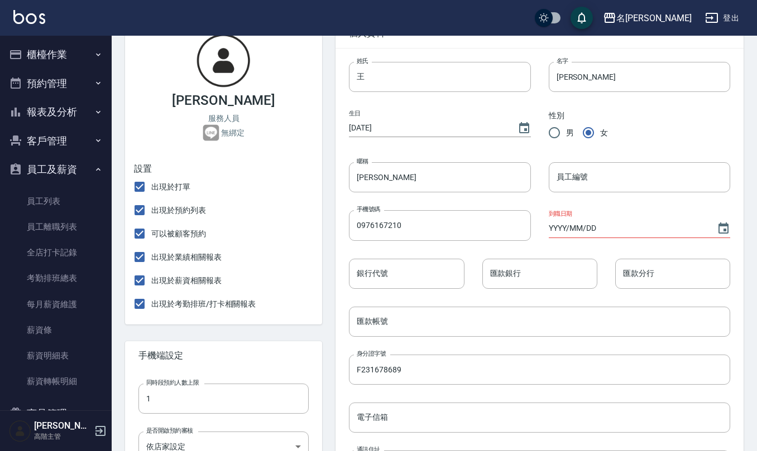
scroll to position [66, 0]
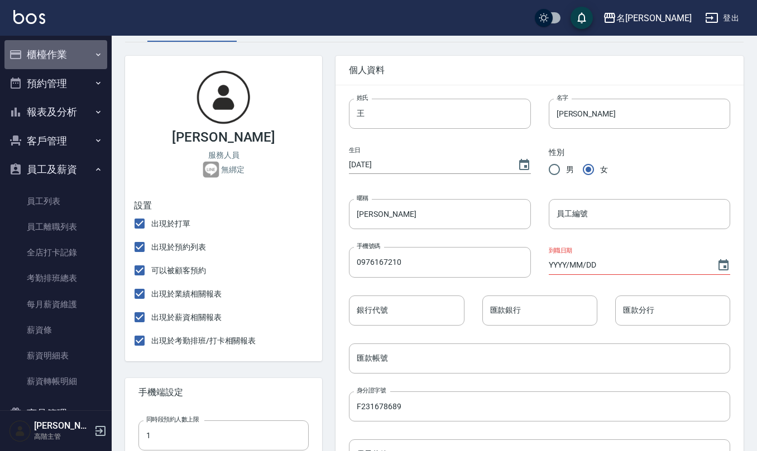
click at [59, 48] on button "櫃檯作業" at bounding box center [55, 54] width 103 height 29
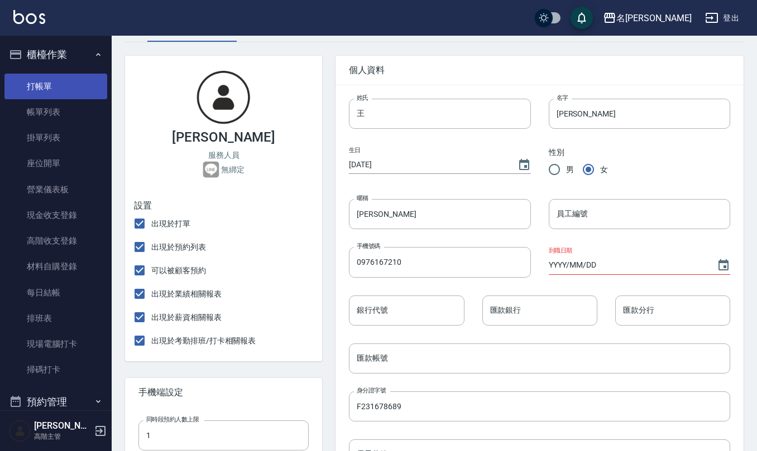
click at [63, 76] on link "打帳單" at bounding box center [55, 87] width 103 height 26
